Goal: Navigation & Orientation: Find specific page/section

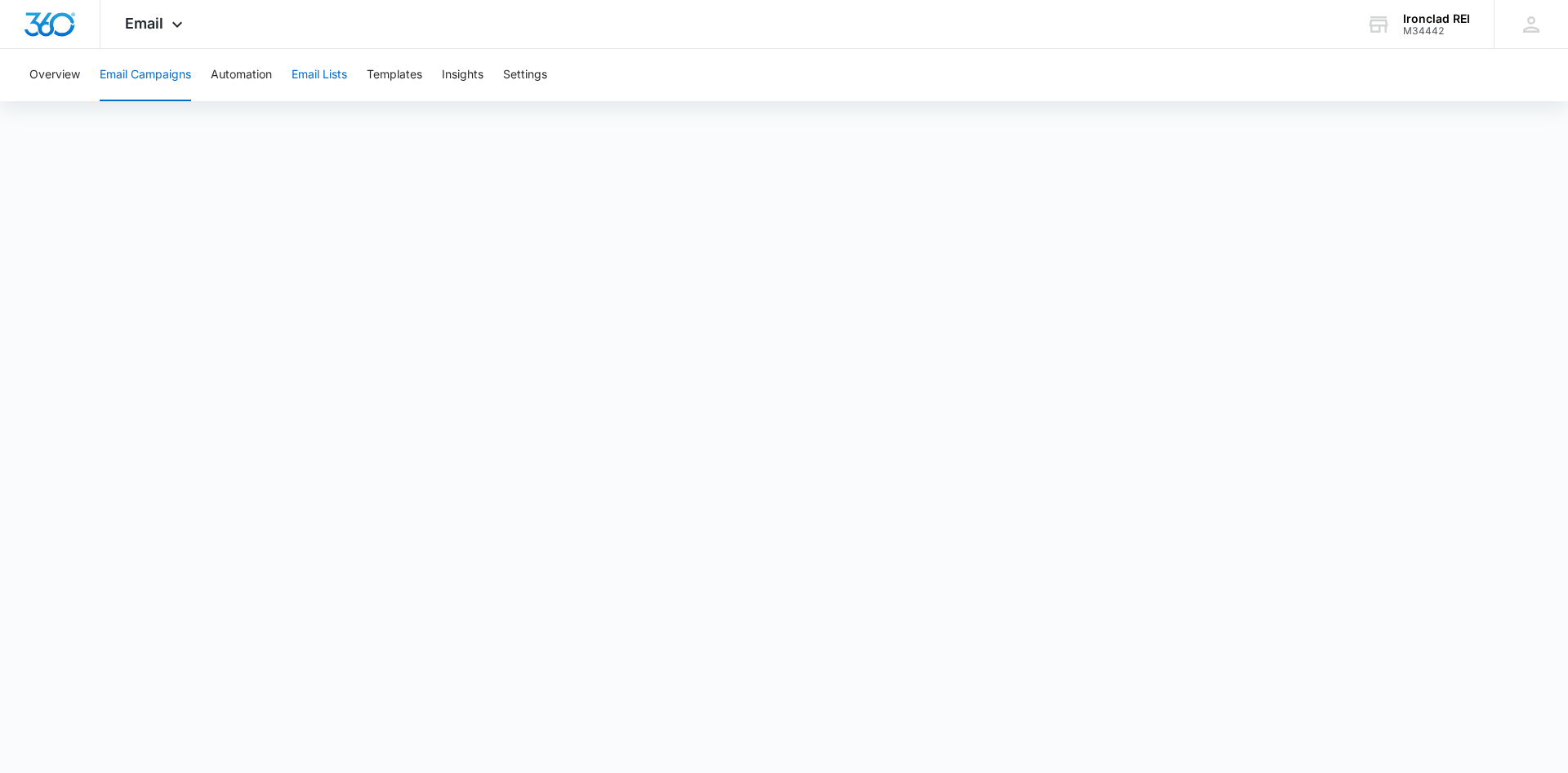
click at [310, 75] on button "Email Lists" at bounding box center [319, 75] width 56 height 52
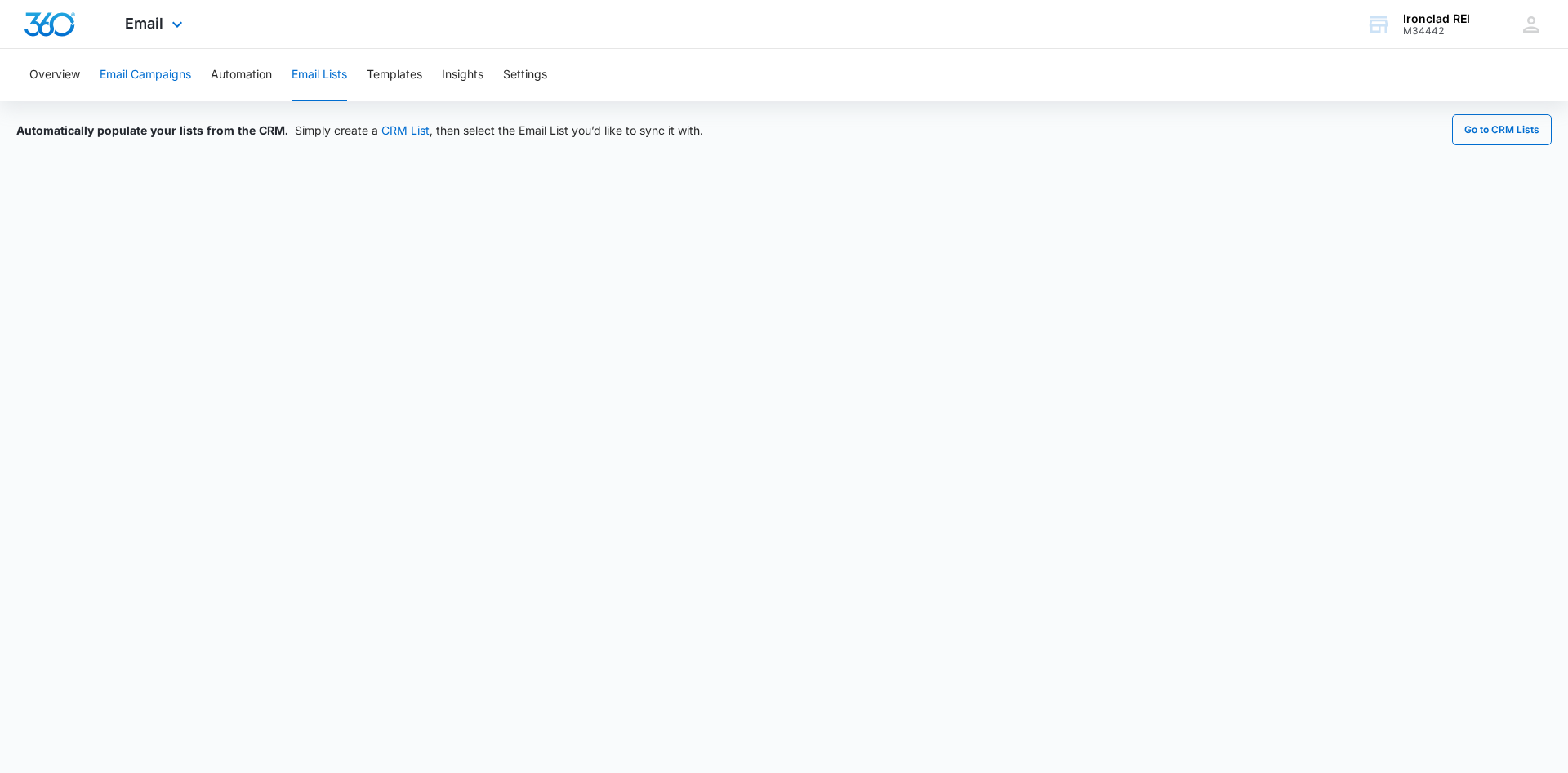
drag, startPoint x: 154, startPoint y: 73, endPoint x: 197, endPoint y: 22, distance: 66.7
click at [154, 72] on button "Email Campaigns" at bounding box center [145, 75] width 91 height 52
